Goal: Transaction & Acquisition: Obtain resource

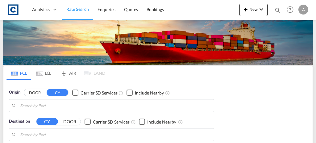
type input "GB-UB7, Hillingdon"
type input "Muhammad Bin Qasim/Karachi, PKBQM"
type input "GB-UB7, Hillingdon"
type input "[PERSON_NAME]/[GEOGRAPHIC_DATA], PKBQM"
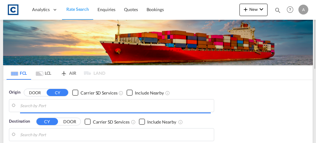
type input "GB-UB7, Hillingdon"
type input "Muhammad Bin Qasim/Karachi, PKBQM"
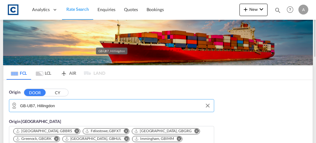
click at [62, 107] on input "GB-UB7, Hillingdon" at bounding box center [115, 105] width 190 height 9
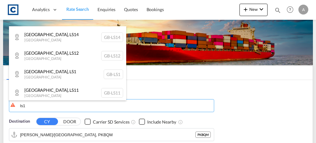
scroll to position [117, 0]
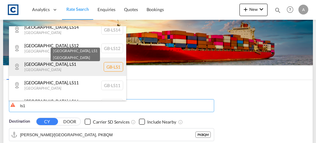
click at [75, 66] on div "Leeds , LS1 United Kingdom GB-LS1" at bounding box center [67, 66] width 117 height 18
type input "GB-LS1, [GEOGRAPHIC_DATA]"
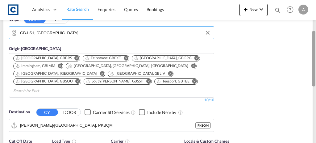
scroll to position [73, 0]
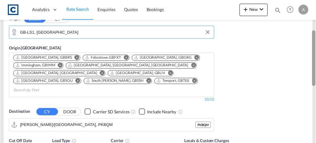
drag, startPoint x: 314, startPoint y: 34, endPoint x: 310, endPoint y: 63, distance: 29.3
click at [310, 63] on md-content "Analytics Dashboard Rate Search Enquiries Quotes Bookings New Quote Bookings" at bounding box center [158, 71] width 316 height 143
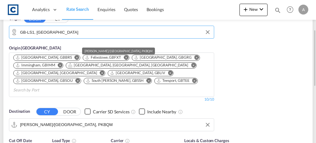
click at [148, 120] on input "Muhammad Bin Qasim/Karachi, PKBQM" at bounding box center [115, 124] width 190 height 9
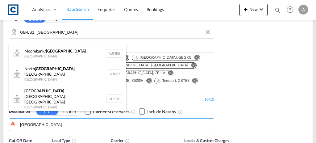
click at [65, 112] on div "Sydney Australia AUSYD" at bounding box center [67, 121] width 117 height 18
type input "[GEOGRAPHIC_DATA], AUSYD"
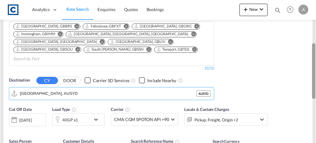
scroll to position [108, 0]
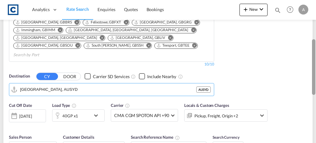
drag, startPoint x: 315, startPoint y: 44, endPoint x: 314, endPoint y: 58, distance: 13.9
click at [314, 58] on div at bounding box center [313, 66] width 3 height 55
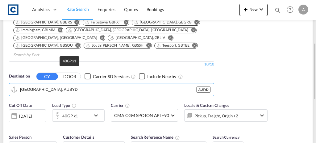
click at [65, 111] on div "40GP x1" at bounding box center [70, 115] width 16 height 9
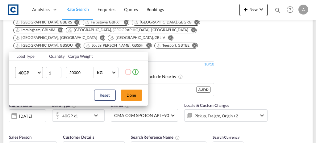
click at [27, 75] on span "40GP" at bounding box center [27, 73] width 18 height 6
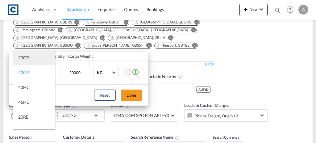
click at [25, 63] on md-option "20GP" at bounding box center [34, 57] width 42 height 15
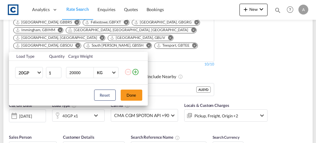
click at [136, 72] on md-icon "icon-plus-circle-outline" at bounding box center [135, 71] width 7 height 7
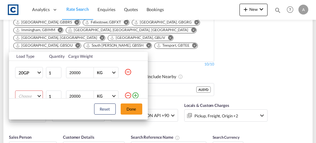
click at [23, 99] on div "Reset Done" at bounding box center [78, 108] width 139 height 21
click at [23, 97] on md-select "Choose 20GP 40GP 40HC 45HC 20RE 40RE 40HR 20OT 40OT 20FR 40FR 40NR 20NR 45S 20T…" at bounding box center [29, 95] width 28 height 11
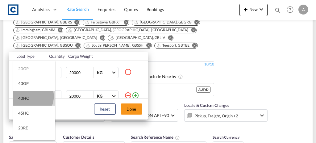
click at [28, 96] on div "40HC" at bounding box center [23, 98] width 11 height 6
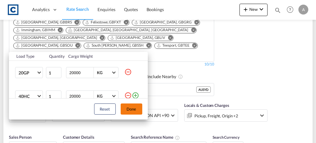
scroll to position [3, 0]
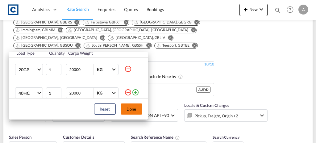
click at [130, 112] on button "Done" at bounding box center [131, 108] width 22 height 11
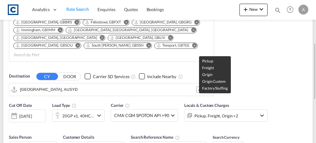
click at [208, 111] on div "Pickup, Freight, Origin +2" at bounding box center [216, 115] width 44 height 9
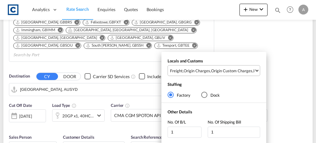
click at [203, 71] on div "Origin Charges" at bounding box center [196, 71] width 26 height 6
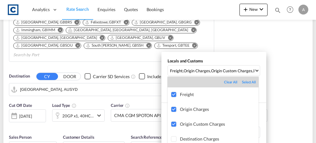
click at [293, 78] on md-backdrop at bounding box center [158, 71] width 316 height 143
click at [293, 78] on div "Locals and Customs Freight , Origin Charges , Origin Custom Charges , Pickup Ch…" at bounding box center [158, 71] width 316 height 143
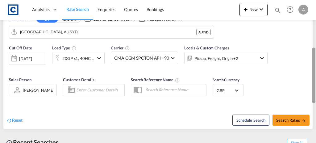
drag, startPoint x: 314, startPoint y: 56, endPoint x: 313, endPoint y: 79, distance: 23.4
click at [313, 79] on div at bounding box center [313, 74] width 3 height 55
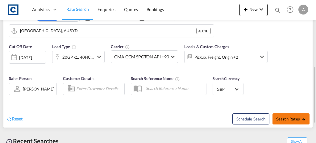
click at [294, 116] on span "Search Rates" at bounding box center [291, 118] width 30 height 5
type input "LS1 to AUSYD / [DATE]"
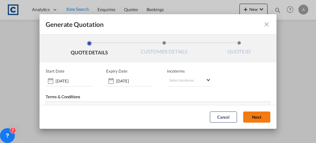
click at [253, 122] on button "Next" at bounding box center [256, 117] width 27 height 11
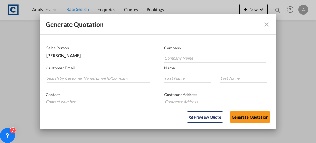
scroll to position [32, 0]
click at [65, 78] on input "Search by Customer Name/Email Id/Company" at bounding box center [98, 76] width 103 height 9
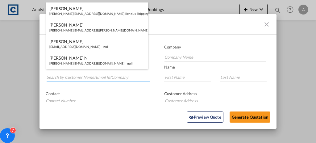
paste input "[PERSON_NAME][EMAIL_ADDRESS][PERSON_NAME][DOMAIN_NAME]"
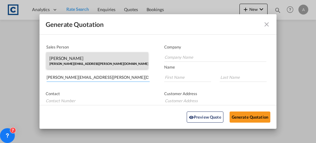
type input "[PERSON_NAME][EMAIL_ADDRESS][PERSON_NAME][DOMAIN_NAME]"
click at [91, 61] on div "[PERSON_NAME] [PERSON_NAME][EMAIL_ADDRESS][PERSON_NAME][DOMAIN_NAME] | Far Logi…" at bounding box center [97, 60] width 102 height 17
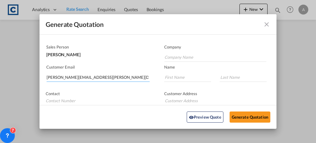
type input "Far Logistics [GEOGRAPHIC_DATA]"
type input "[PERSON_NAME]"
type input "Stobbart"
type input "[PHONE_NUMBER]"
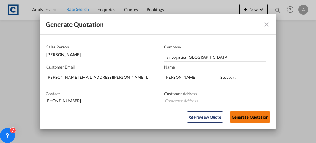
click at [242, 119] on button "Generate Quotation" at bounding box center [249, 116] width 41 height 11
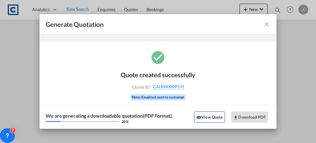
scroll to position [20, 0]
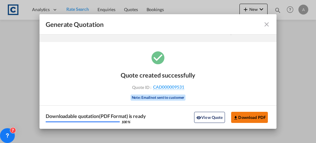
click at [242, 119] on button "Download PDF" at bounding box center [249, 117] width 37 height 11
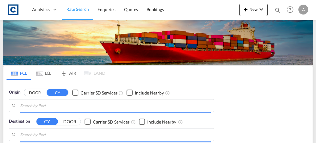
type input "GB-LS1, [GEOGRAPHIC_DATA]"
type input "[GEOGRAPHIC_DATA], AUSYD"
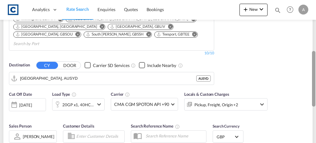
drag, startPoint x: 314, startPoint y: 28, endPoint x: 315, endPoint y: 76, distance: 47.8
click at [315, 76] on div at bounding box center [314, 73] width 1 height 140
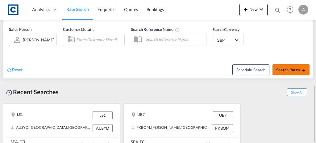
click at [289, 67] on span "Search Rates" at bounding box center [291, 69] width 30 height 5
type input "LS1 to AUSYD / [DATE]"
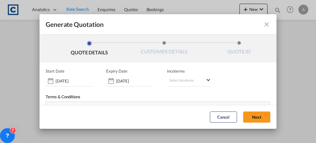
click at [252, 123] on div "Cancel Next" at bounding box center [239, 116] width 67 height 17
click at [247, 120] on button "Next" at bounding box center [256, 117] width 27 height 11
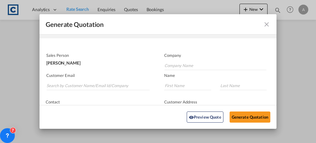
scroll to position [23, 0]
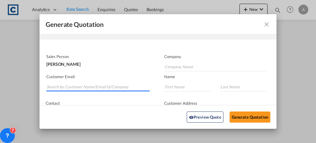
click at [131, 85] on input "Search by Customer Name/Email Id/Company" at bounding box center [98, 86] width 103 height 9
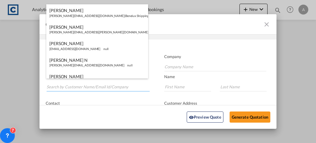
paste input "[PERSON_NAME][EMAIL_ADDRESS][PERSON_NAME][DOMAIN_NAME]"
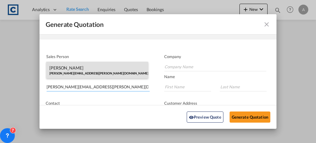
type input "[PERSON_NAME][EMAIL_ADDRESS][PERSON_NAME][DOMAIN_NAME]"
click at [124, 75] on div "[PERSON_NAME] [PERSON_NAME][EMAIL_ADDRESS][PERSON_NAME][DOMAIN_NAME] | Far Logi…" at bounding box center [97, 70] width 102 height 17
type input "Far Logistics [GEOGRAPHIC_DATA]"
type input "[PERSON_NAME]"
type input "Stobbart"
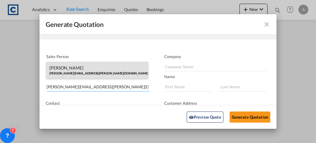
type input "[PHONE_NUMBER]"
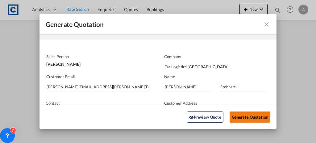
click at [233, 113] on button "Generate Quotation" at bounding box center [249, 116] width 41 height 11
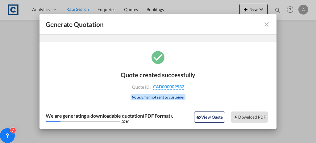
scroll to position [20, 0]
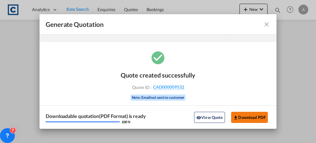
click at [233, 113] on button "Download PDF" at bounding box center [249, 117] width 37 height 11
